Goal: Register for event/course

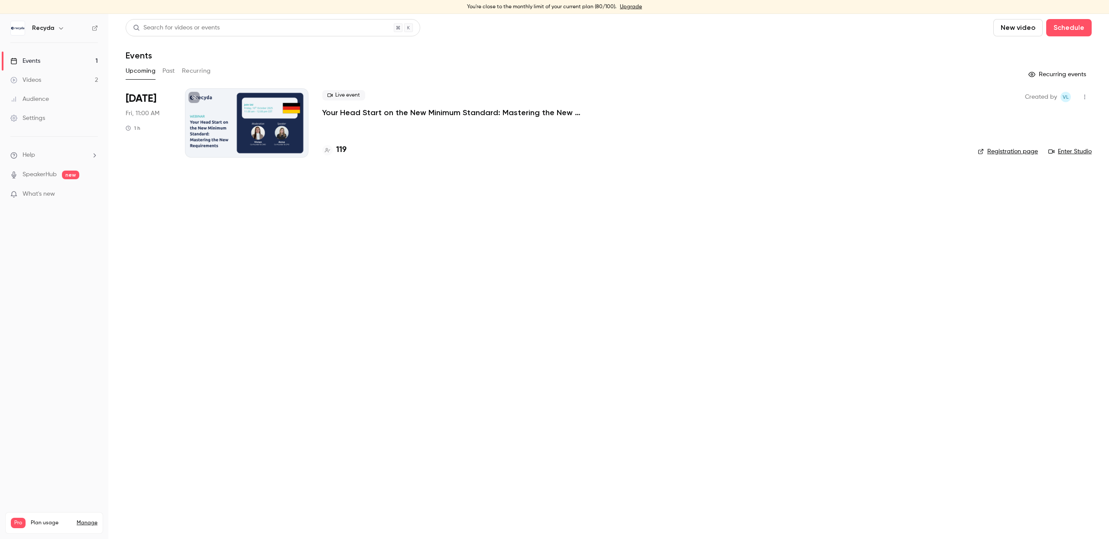
click at [395, 111] on p "Your Head Start on the New Minimum Standard: Mastering the New Requirements" at bounding box center [452, 112] width 260 height 10
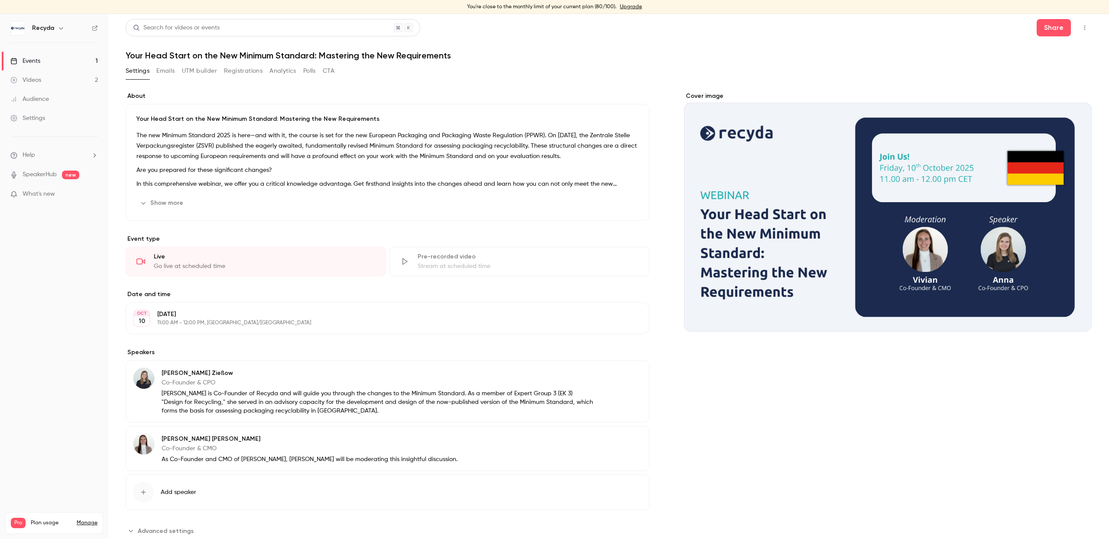
click at [255, 67] on button "Registrations" at bounding box center [243, 71] width 39 height 14
